Goal: Check status: Check status

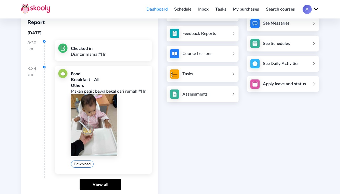
scroll to position [57, 0]
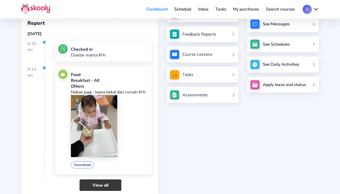
click at [103, 179] on link "View all" at bounding box center [101, 184] width 42 height 11
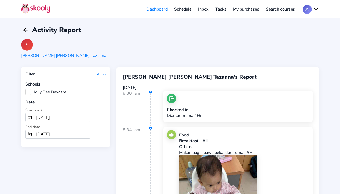
click at [31, 92] on label "Jolly Bee Daycare" at bounding box center [45, 92] width 41 height 6
click at [25, 89] on Daycare "Jolly Bee Daycare" at bounding box center [25, 89] width 0 height 0
click at [103, 75] on button "Apply" at bounding box center [101, 74] width 9 height 5
